Goal: Transaction & Acquisition: Purchase product/service

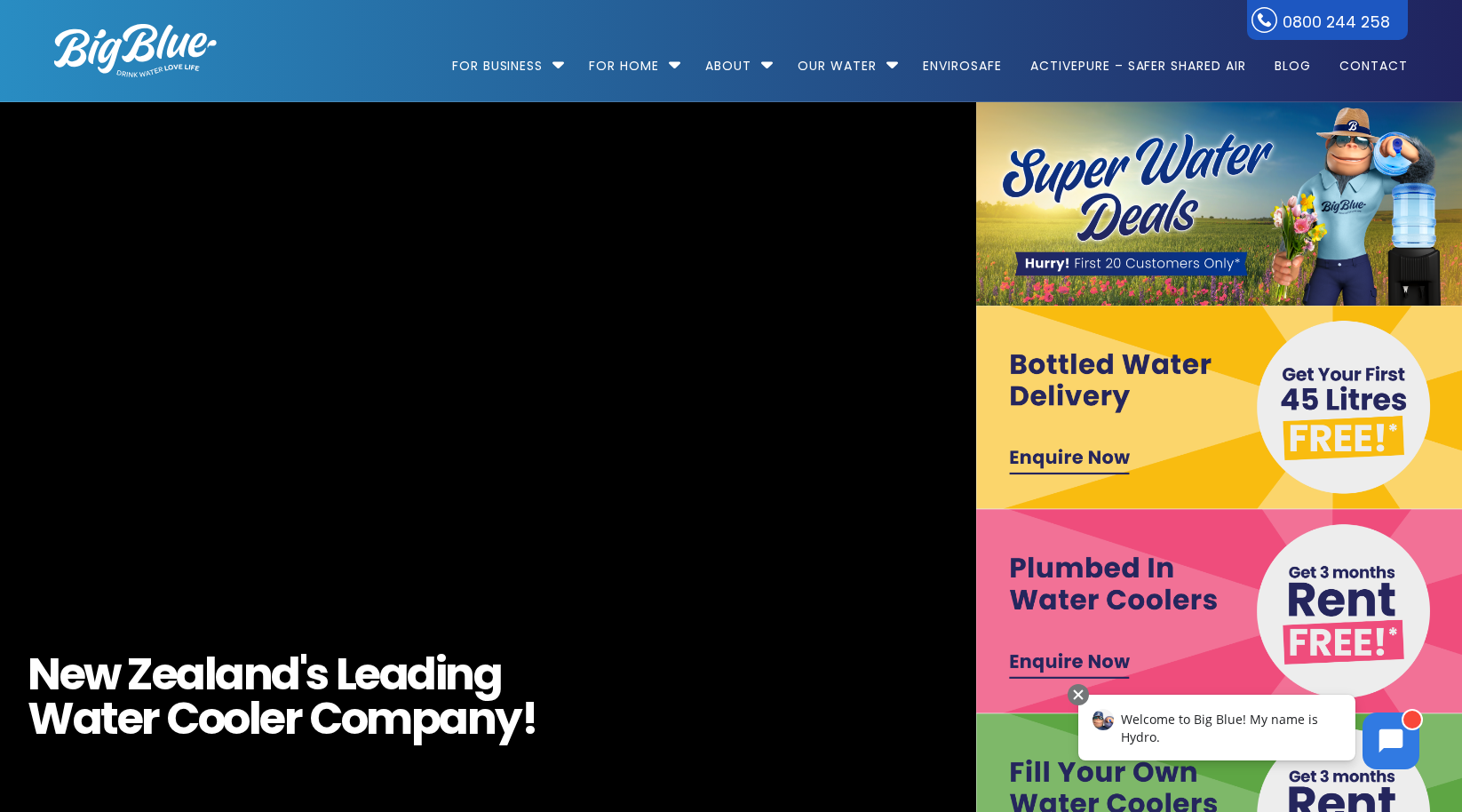
click at [1099, 373] on img at bounding box center [1221, 407] width 490 height 204
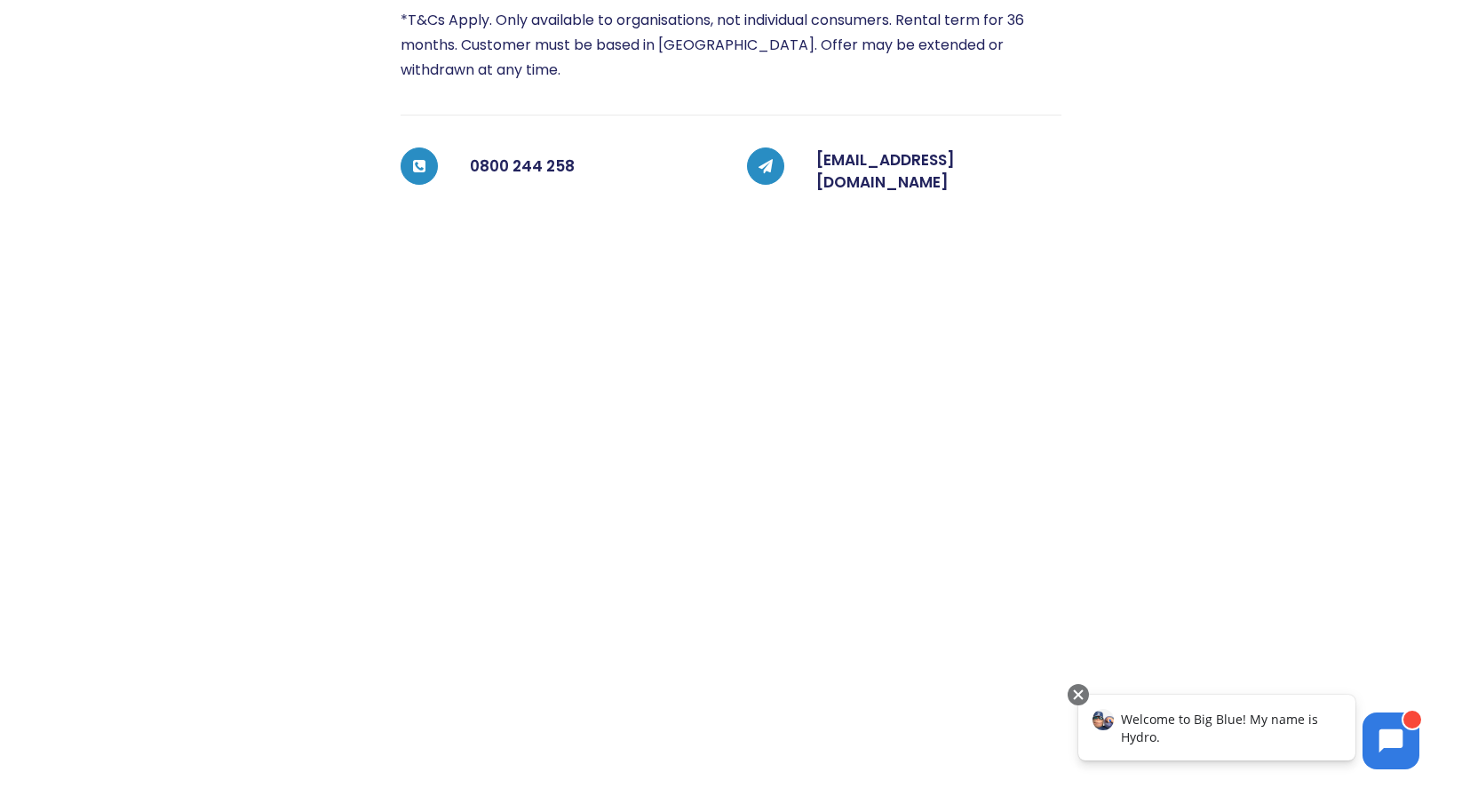
scroll to position [621, 0]
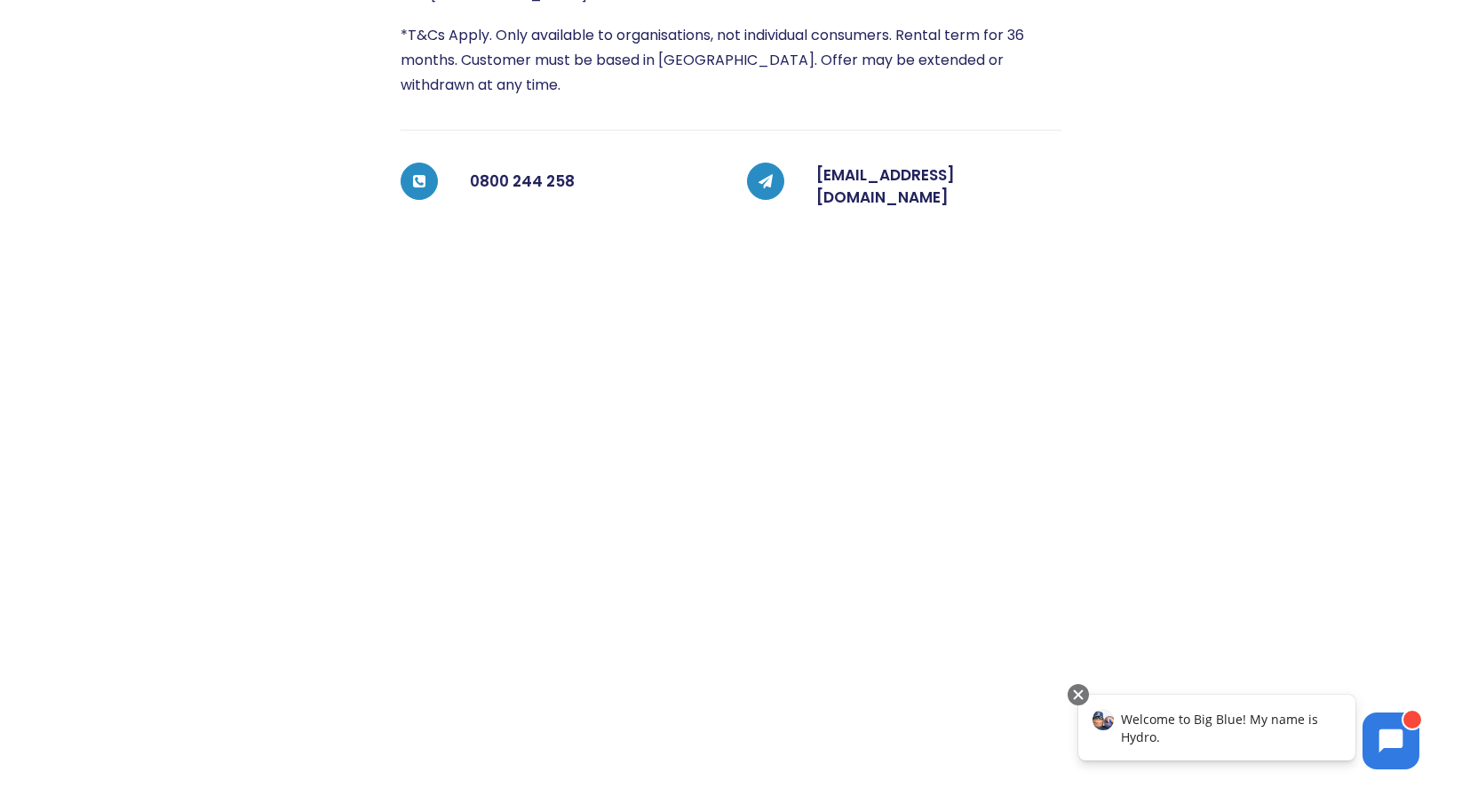
click at [291, 445] on div at bounding box center [195, 323] width 346 height 1071
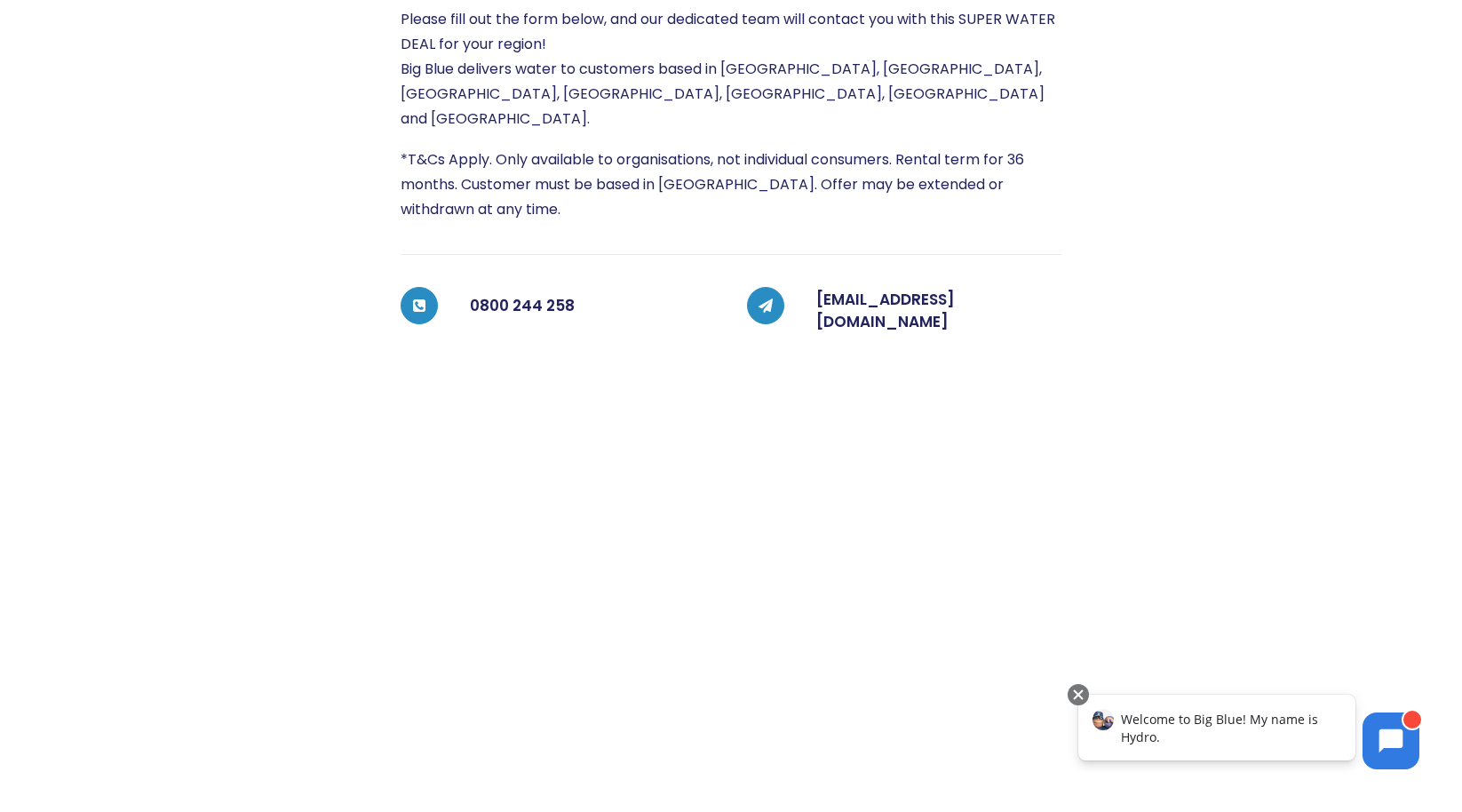
scroll to position [492, 0]
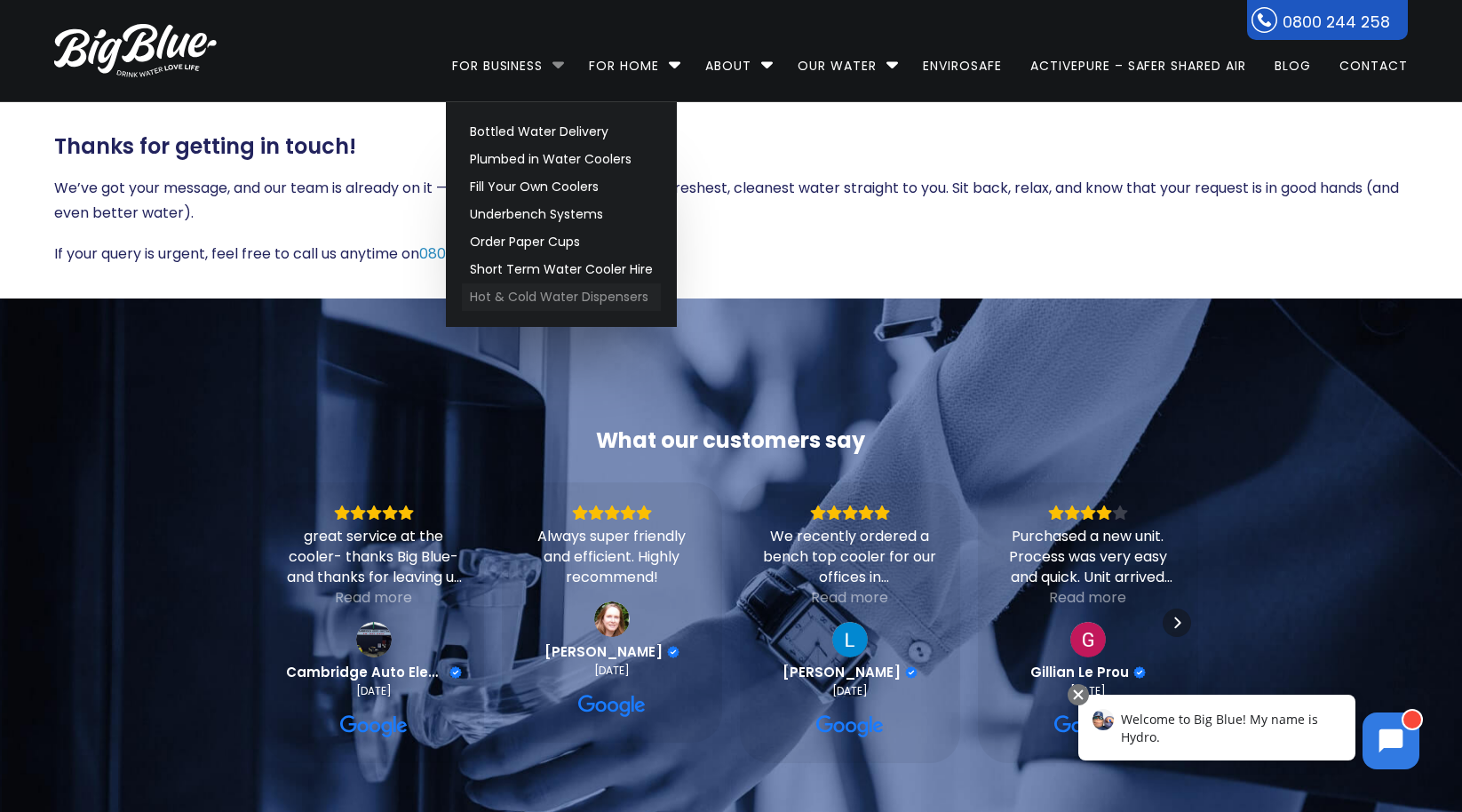
click at [592, 294] on link "Hot & Cold Water Dispensers" at bounding box center [561, 296] width 199 height 27
